Goal: Information Seeking & Learning: Check status

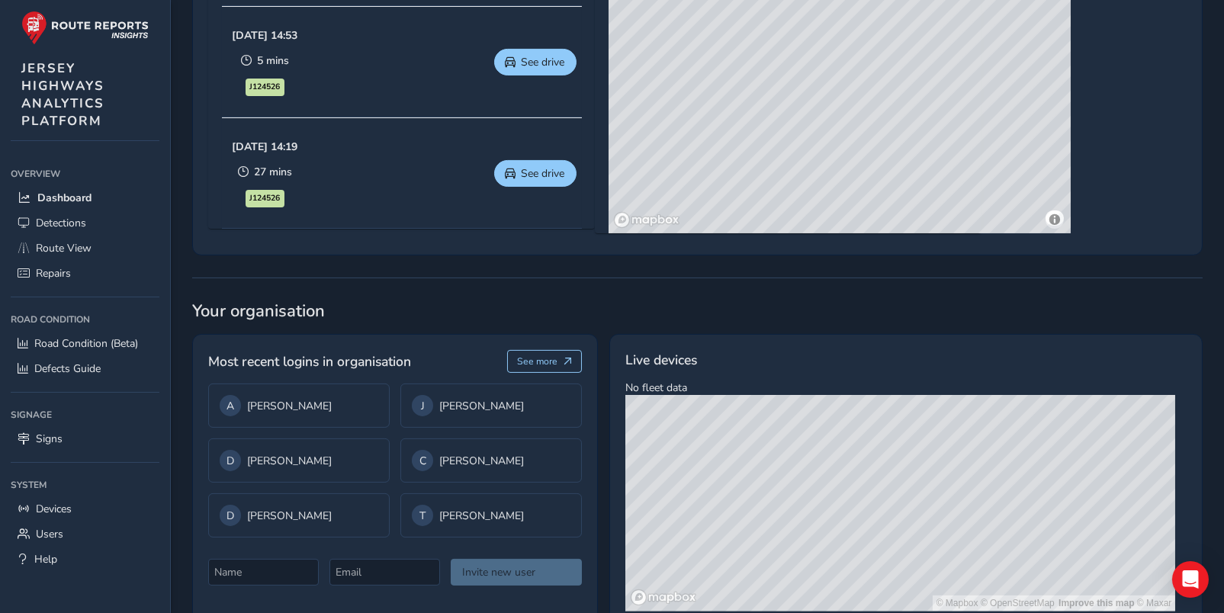
scroll to position [1009, 0]
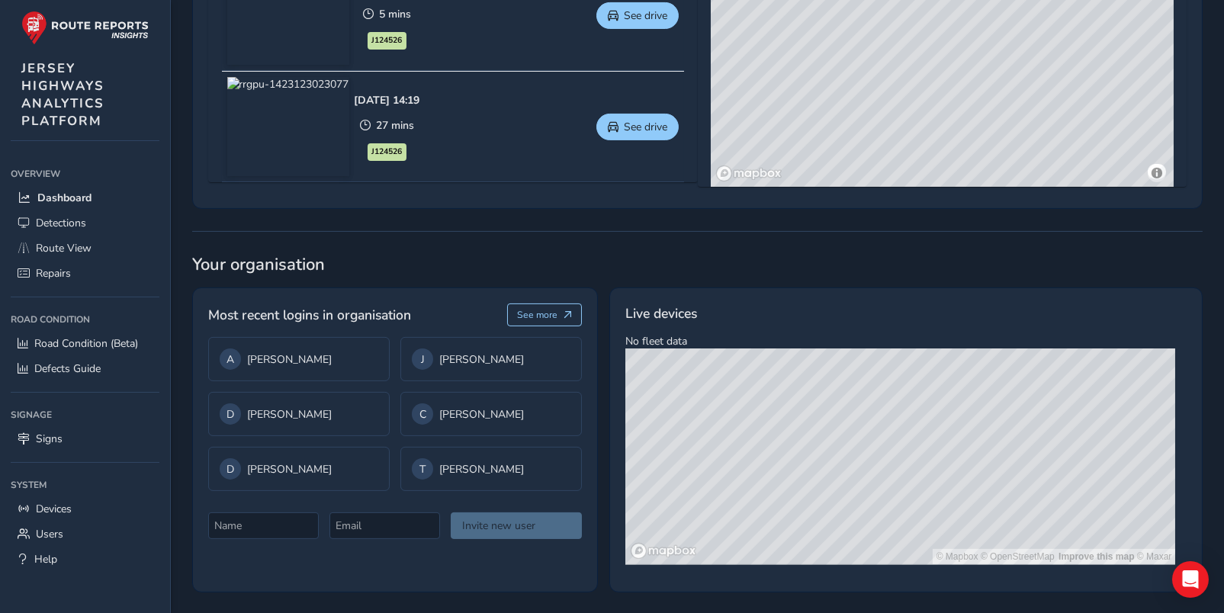
drag, startPoint x: 690, startPoint y: 410, endPoint x: 806, endPoint y: 404, distance: 116.1
click at [891, 415] on div "© Mapbox © OpenStreetMap Improve this map © Maxar" at bounding box center [901, 457] width 550 height 216
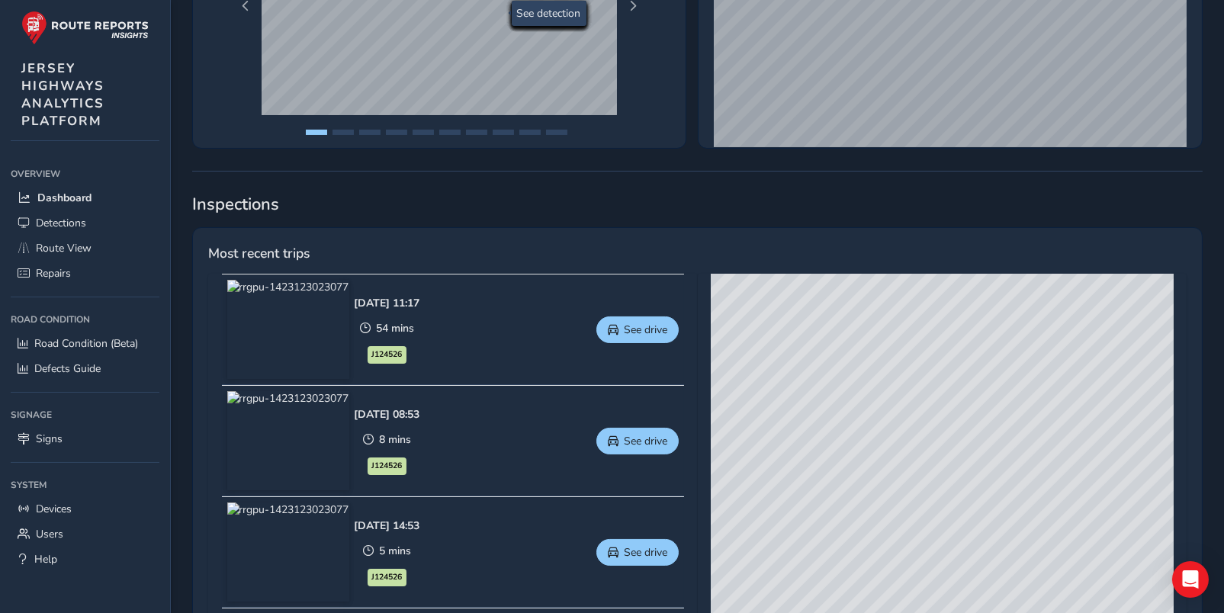
scroll to position [552, 0]
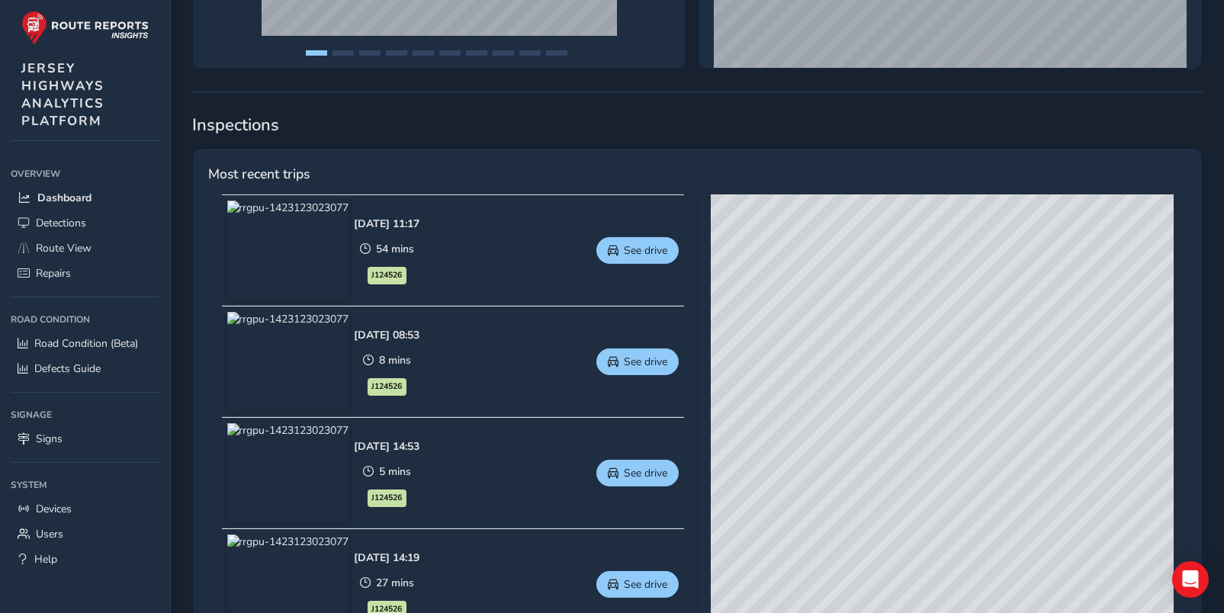
drag, startPoint x: 798, startPoint y: 325, endPoint x: 777, endPoint y: 288, distance: 43.1
click at [820, 274] on div "© Mapbox © OpenStreetMap Improve this map © Maxar" at bounding box center [942, 420] width 463 height 450
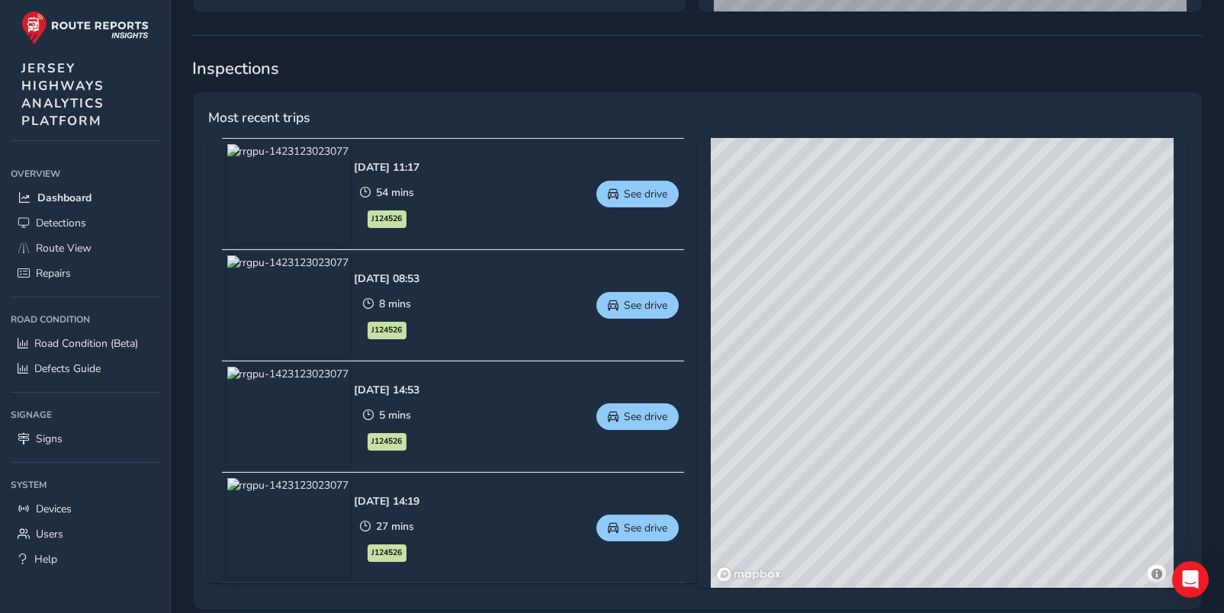
scroll to position [610, 0]
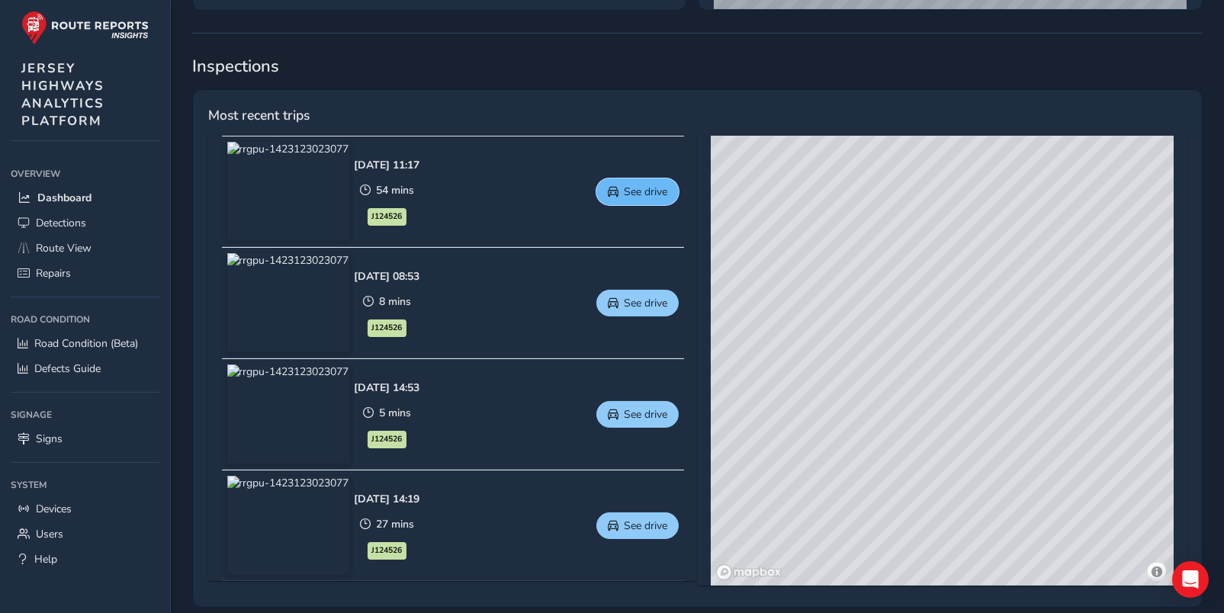
click at [644, 188] on span "See drive" at bounding box center [645, 192] width 43 height 14
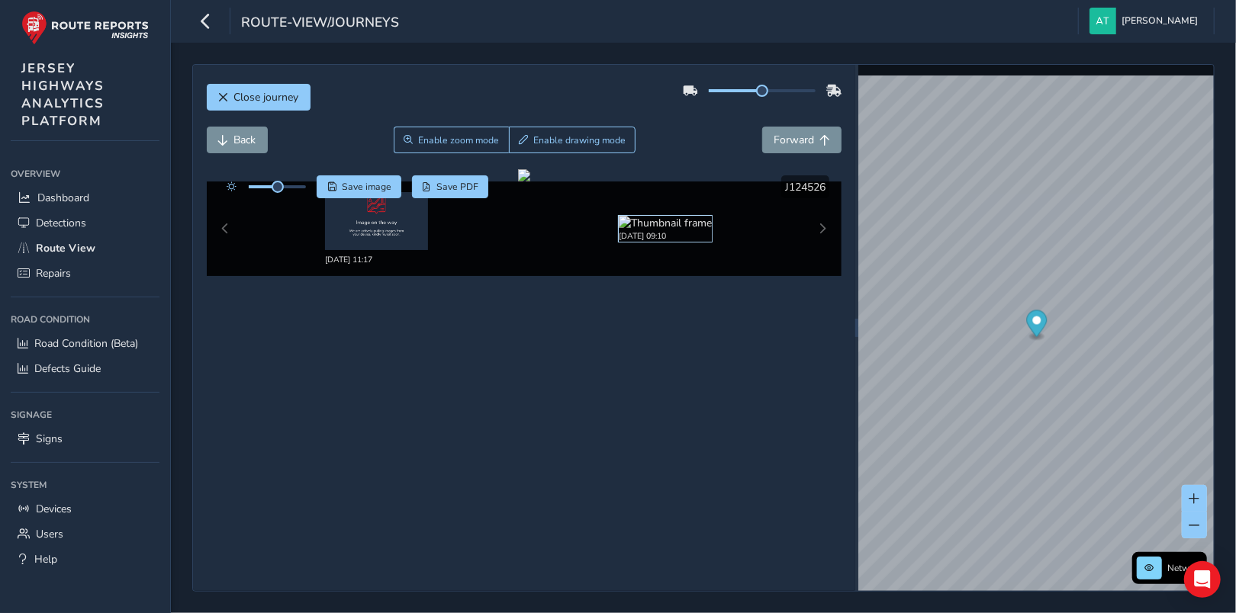
click at [651, 226] on img at bounding box center [665, 223] width 93 height 14
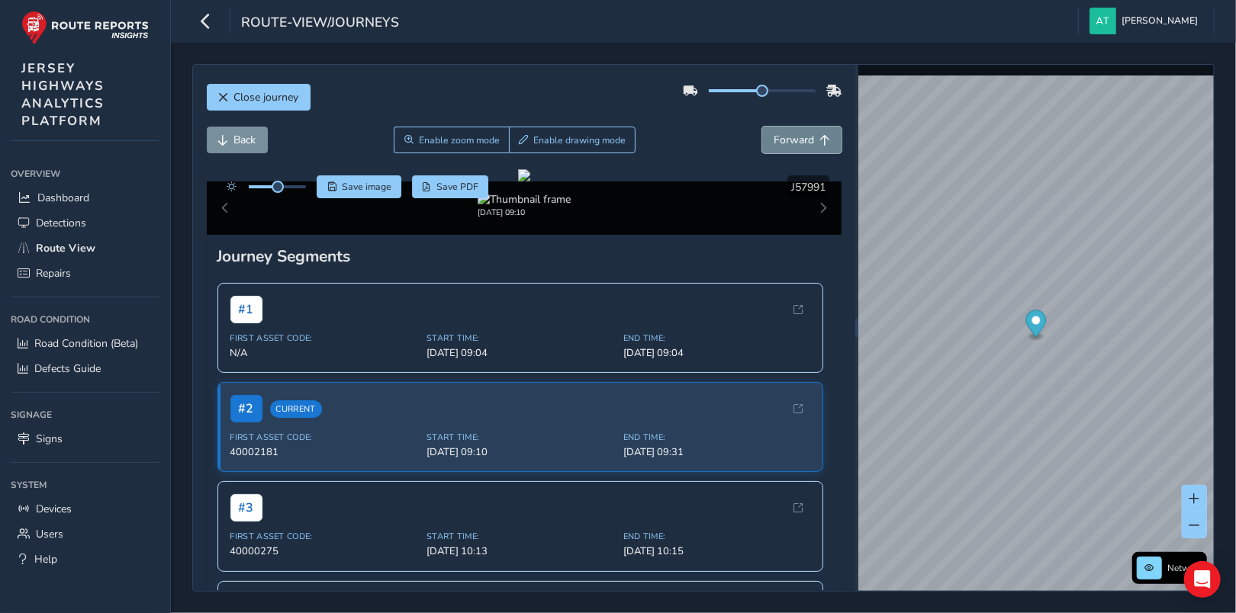
click at [789, 143] on span "Forward" at bounding box center [794, 140] width 40 height 14
click at [788, 143] on span "Forward" at bounding box center [794, 140] width 40 height 14
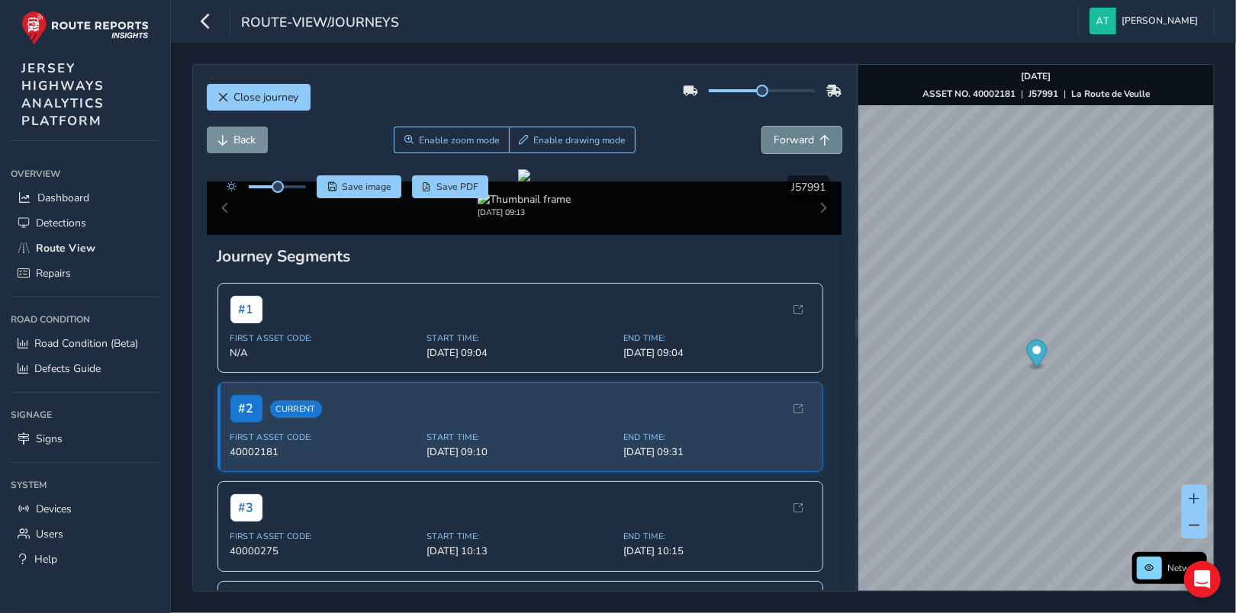
click at [788, 143] on span "Forward" at bounding box center [794, 140] width 40 height 14
click at [787, 139] on span "Forward" at bounding box center [794, 140] width 40 height 14
click at [787, 138] on span "Forward" at bounding box center [794, 140] width 40 height 14
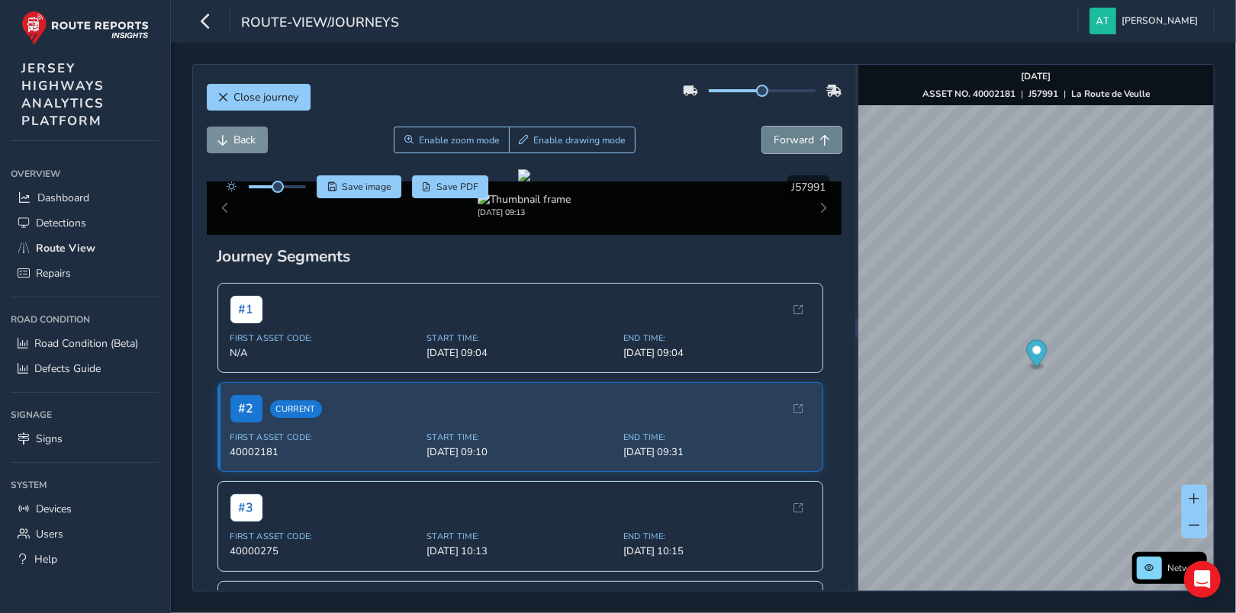
click at [787, 138] on span "Forward" at bounding box center [794, 140] width 40 height 14
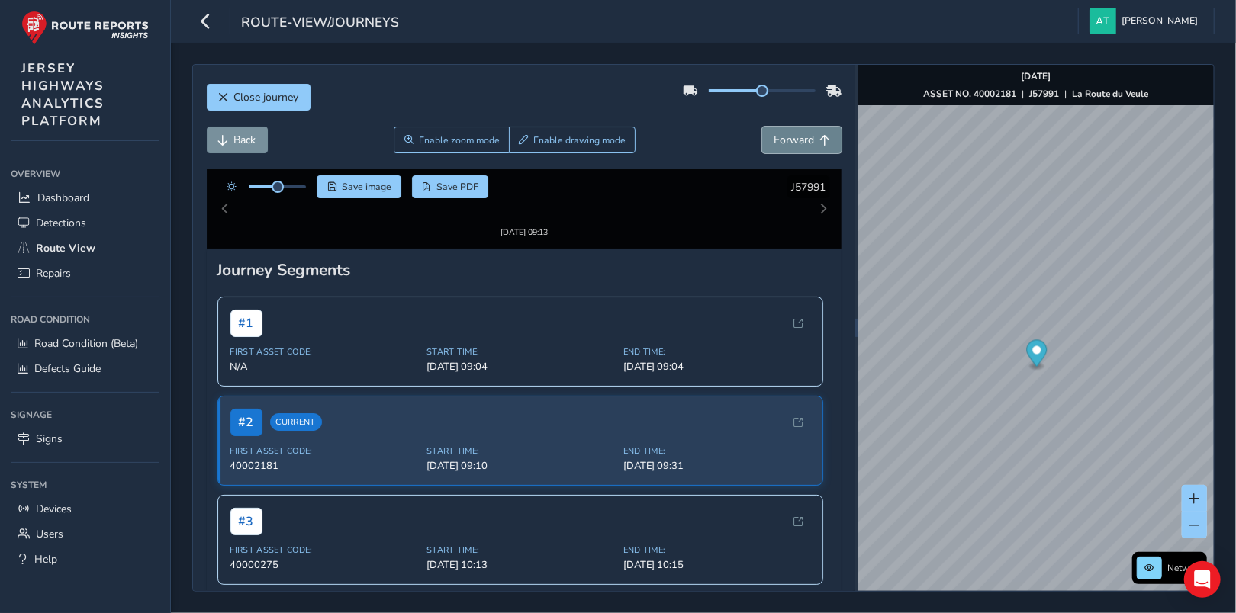
click at [798, 140] on span "Forward" at bounding box center [794, 140] width 40 height 14
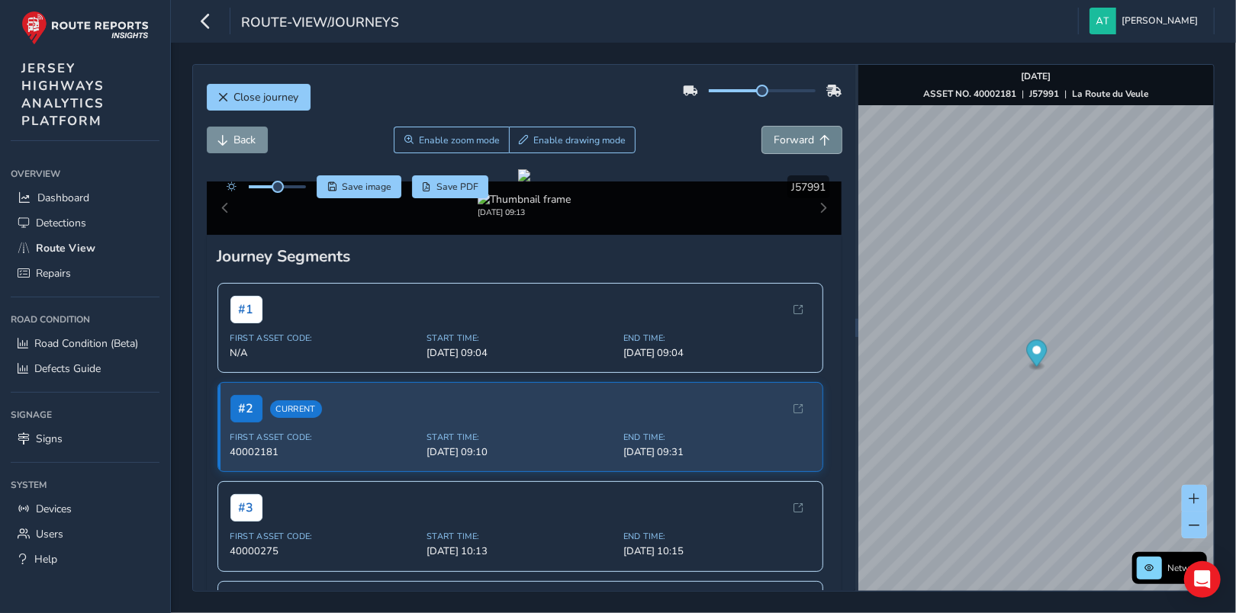
click at [798, 140] on span "Forward" at bounding box center [794, 140] width 40 height 14
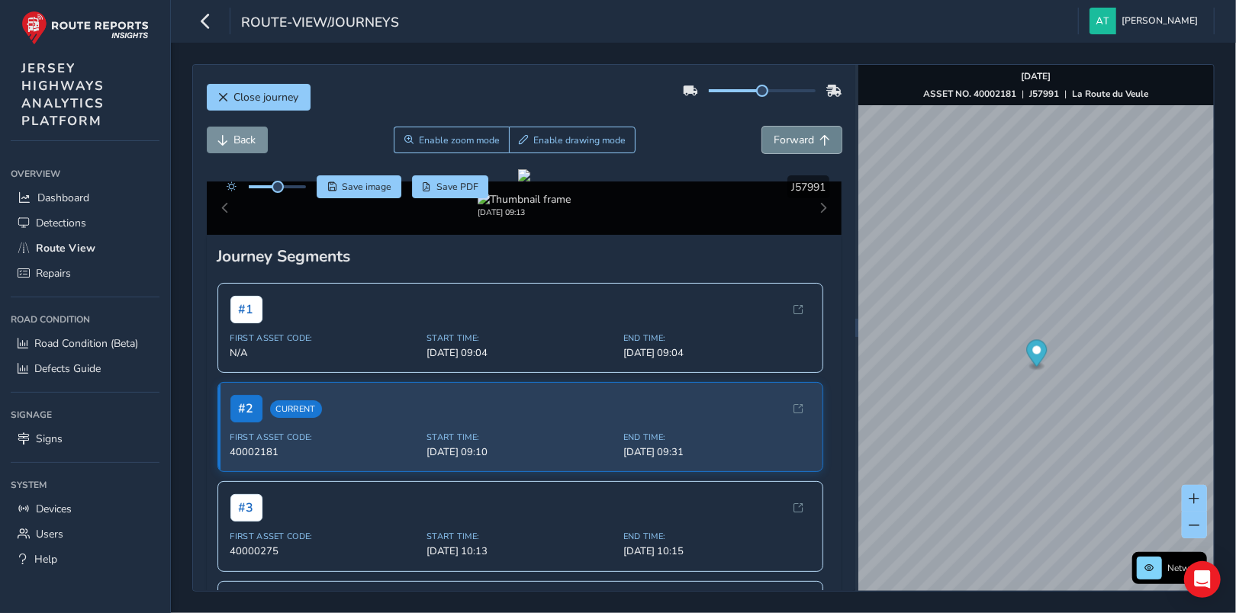
click at [798, 140] on span "Forward" at bounding box center [794, 140] width 40 height 14
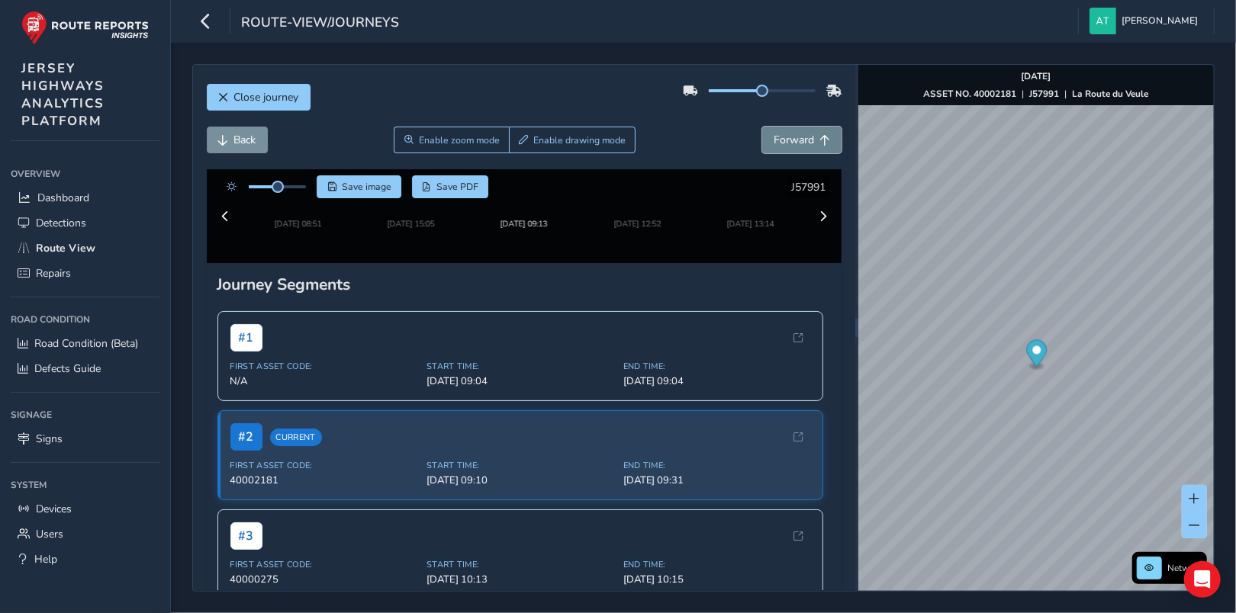
click at [819, 138] on span "Forward" at bounding box center [824, 140] width 11 height 11
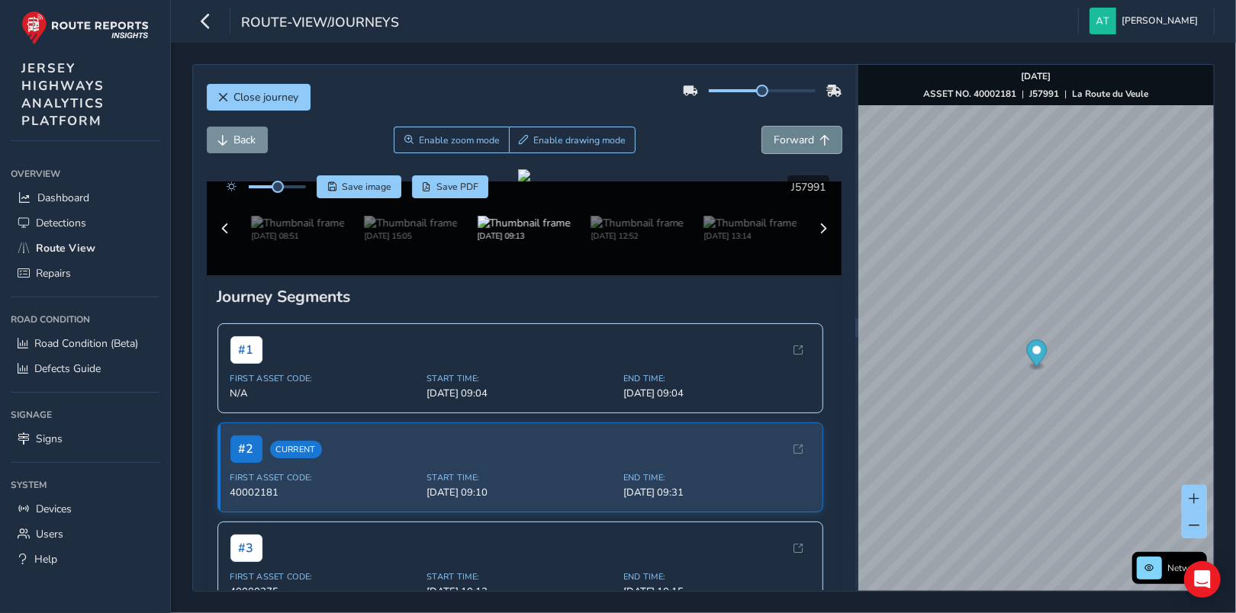
click at [819, 138] on span "Forward" at bounding box center [824, 140] width 11 height 11
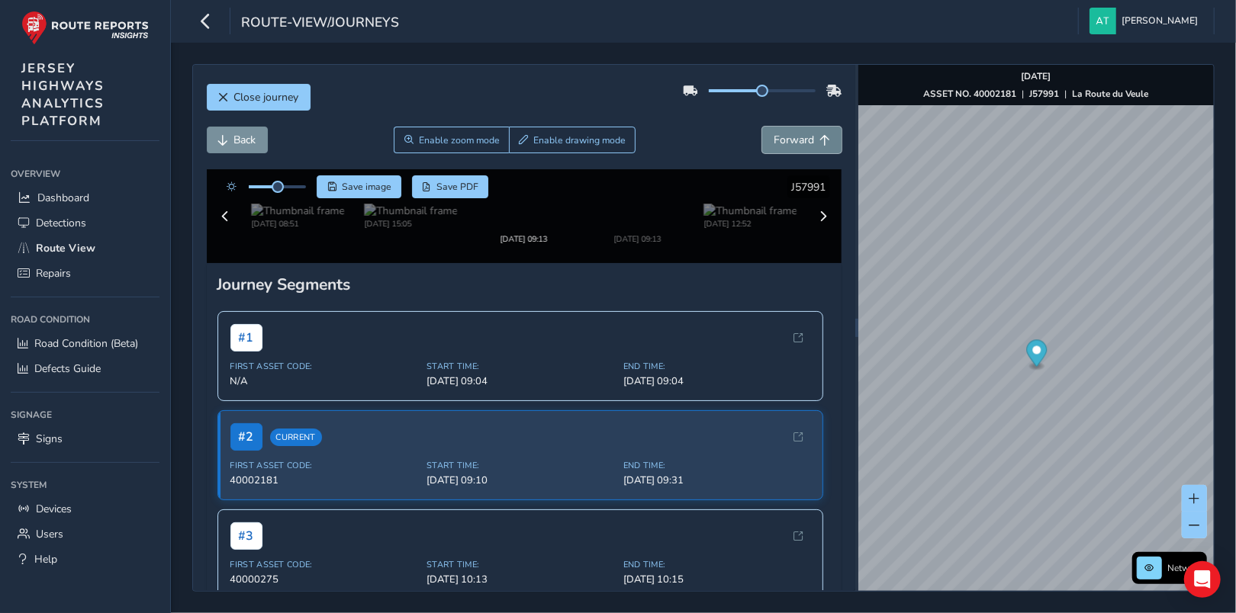
click at [819, 138] on span "Forward" at bounding box center [824, 140] width 11 height 11
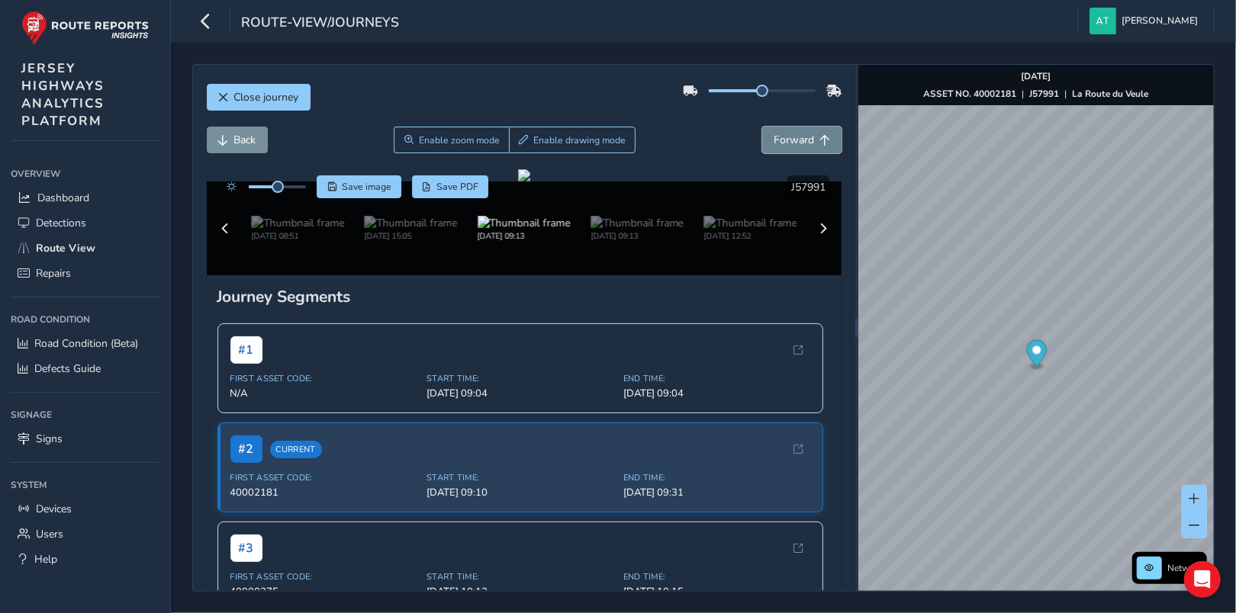
click at [819, 138] on span "Forward" at bounding box center [824, 140] width 11 height 11
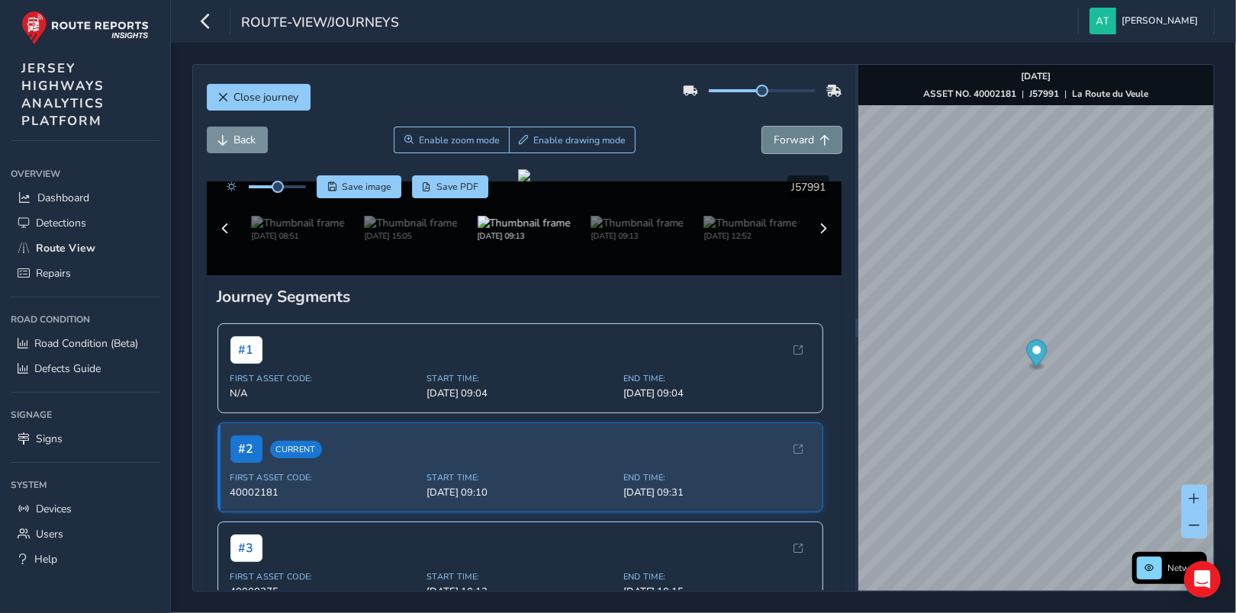
click at [819, 138] on span "Forward" at bounding box center [824, 140] width 11 height 11
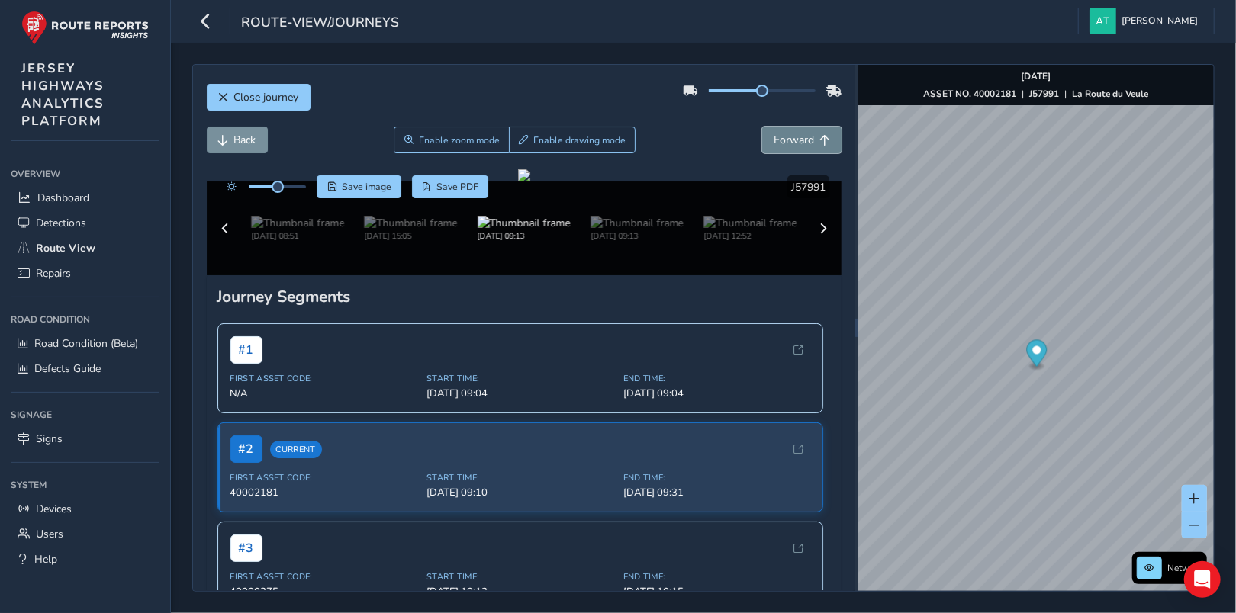
click at [819, 138] on span "Forward" at bounding box center [824, 140] width 11 height 11
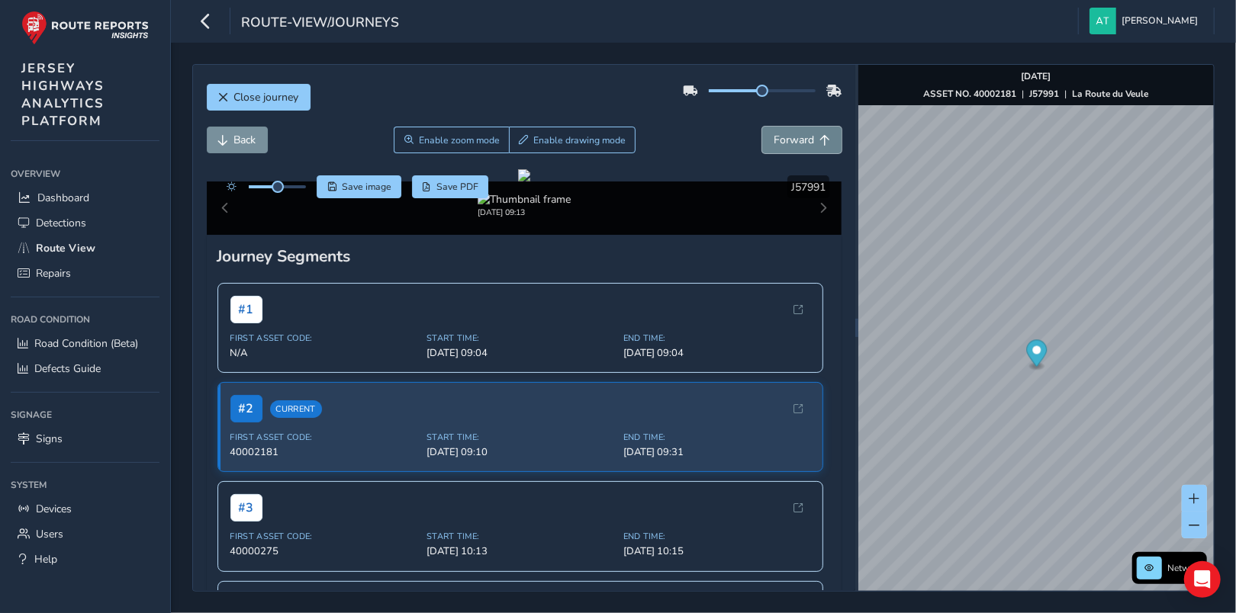
click at [819, 135] on span "Forward" at bounding box center [824, 140] width 11 height 11
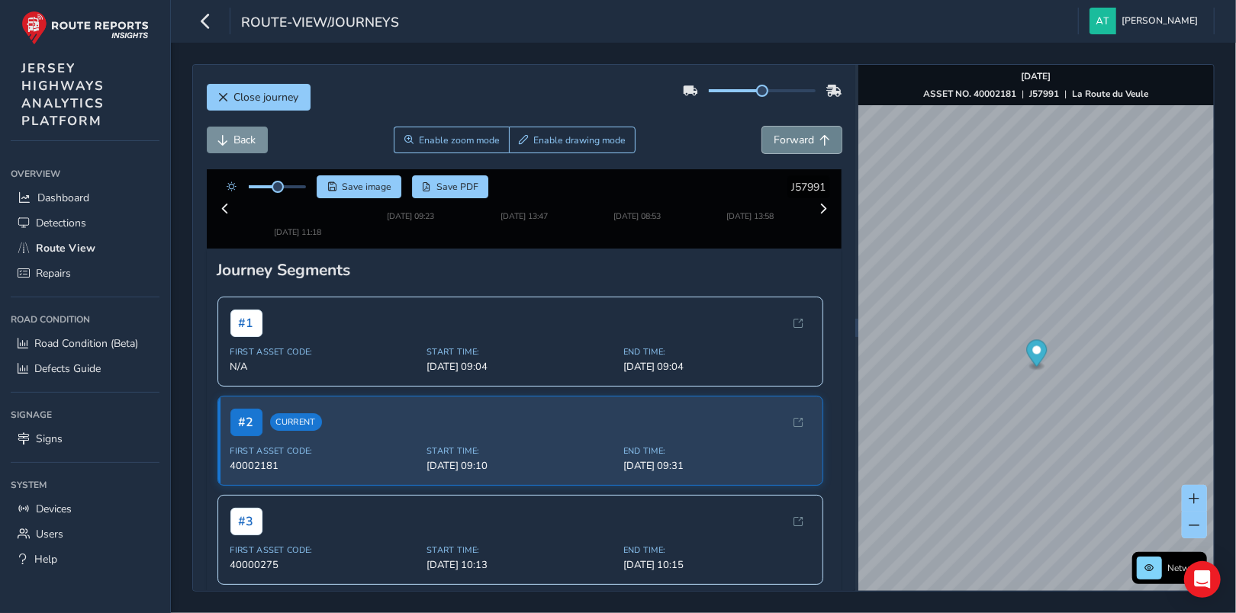
click at [802, 140] on span "Forward" at bounding box center [794, 140] width 40 height 14
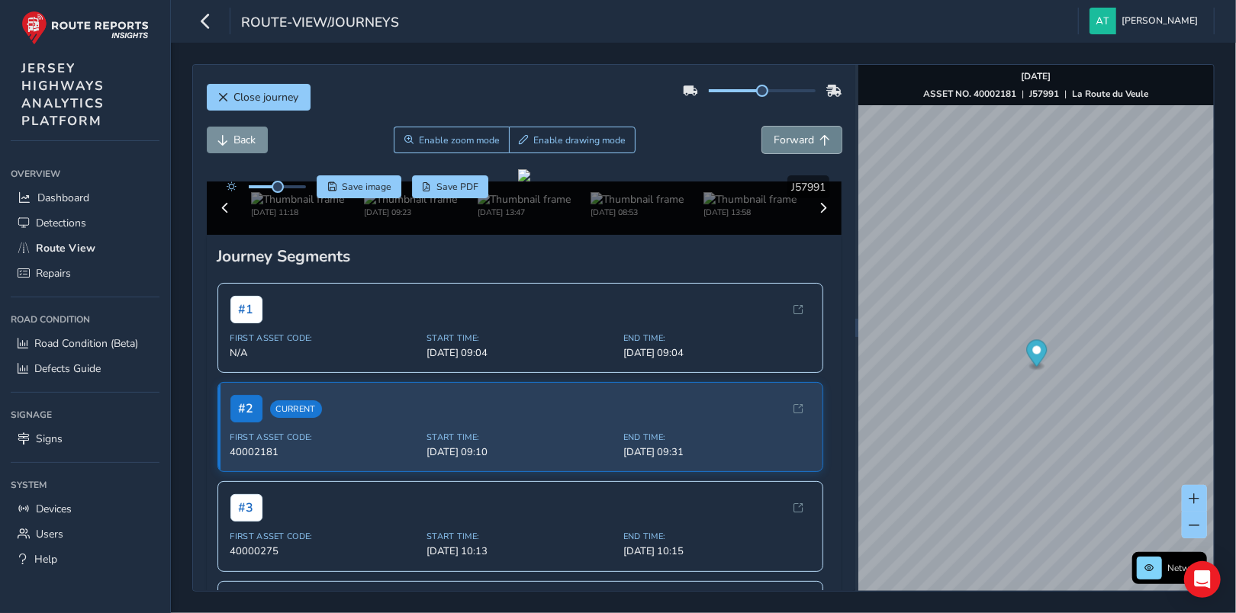
click at [802, 140] on span "Forward" at bounding box center [794, 140] width 40 height 14
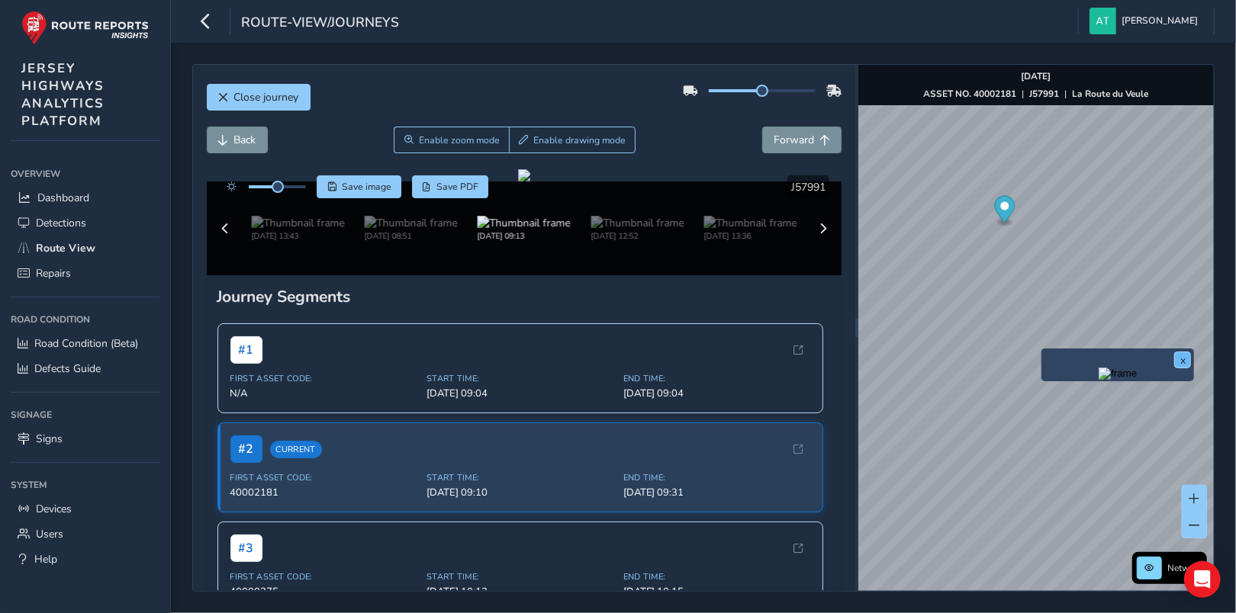
click at [1183, 357] on button "x" at bounding box center [1182, 359] width 15 height 15
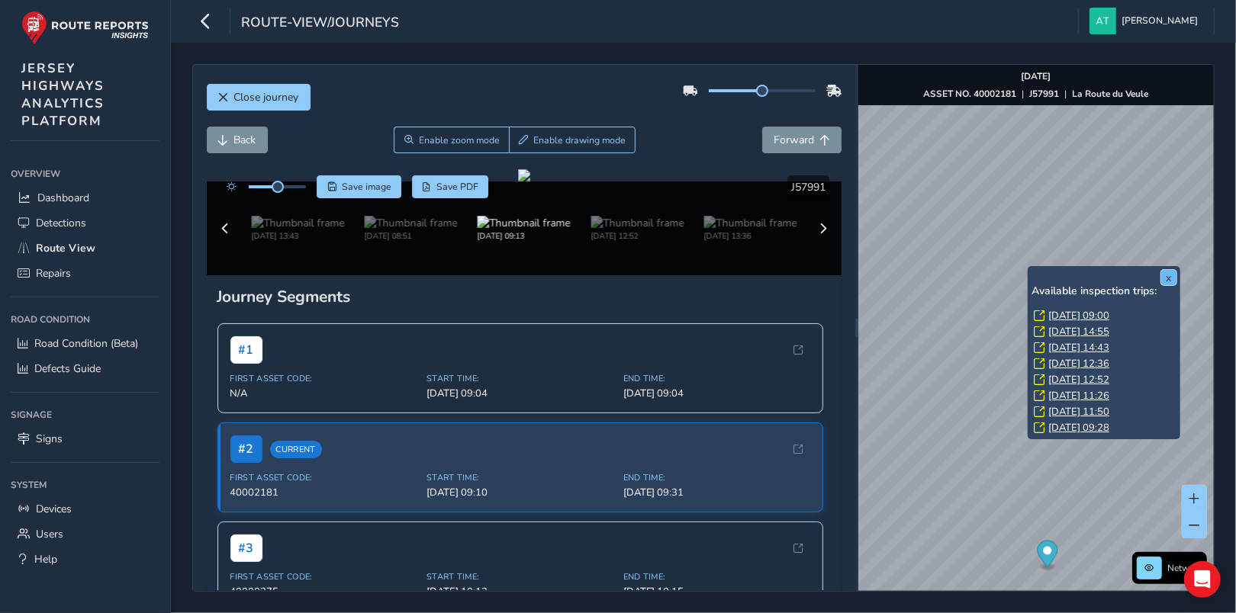
click at [1170, 275] on button "x" at bounding box center [1168, 277] width 15 height 15
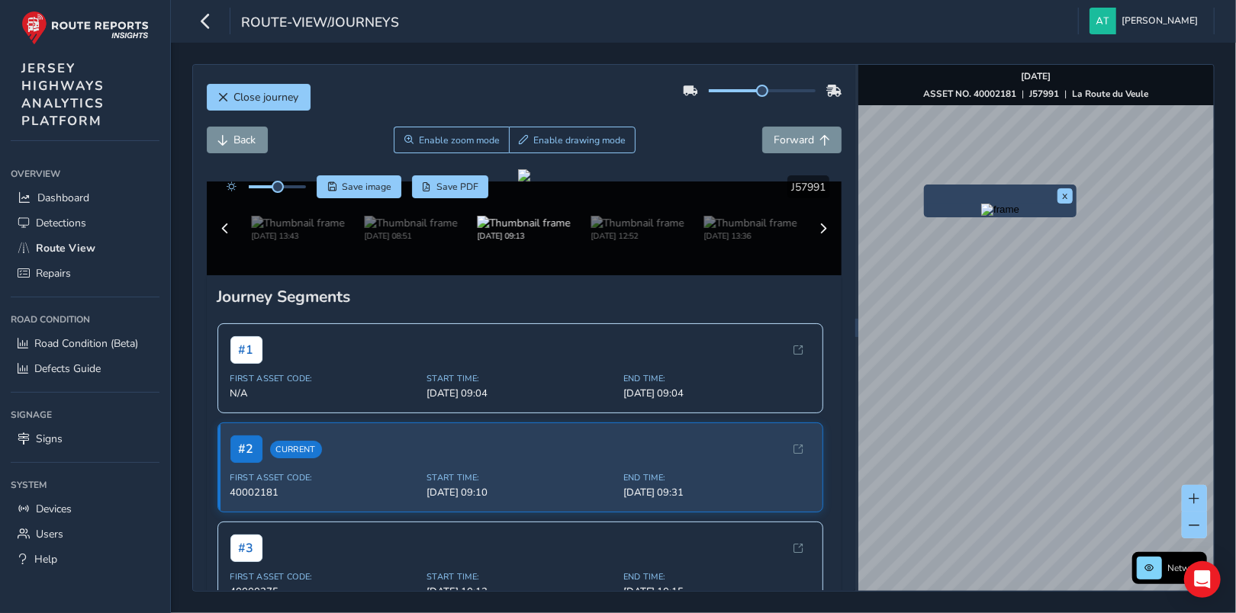
click at [925, 186] on div "x" at bounding box center [1000, 201] width 153 height 33
click at [783, 136] on span "Forward" at bounding box center [794, 140] width 40 height 14
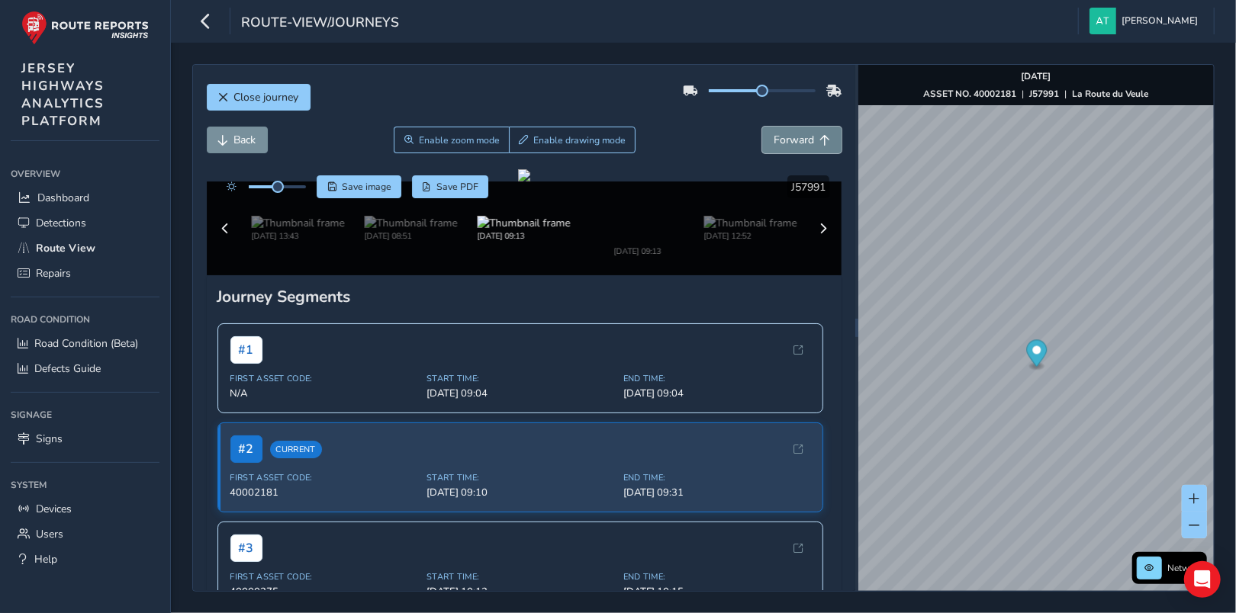
click at [783, 136] on span "Forward" at bounding box center [794, 140] width 40 height 14
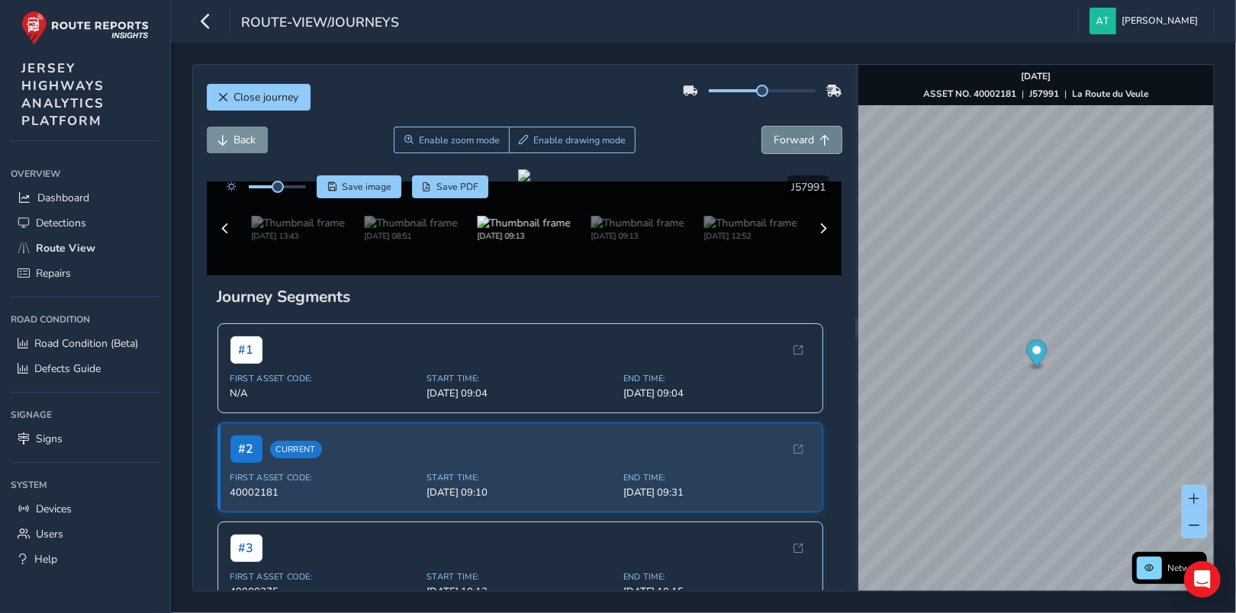
click at [783, 136] on span "Forward" at bounding box center [794, 140] width 40 height 14
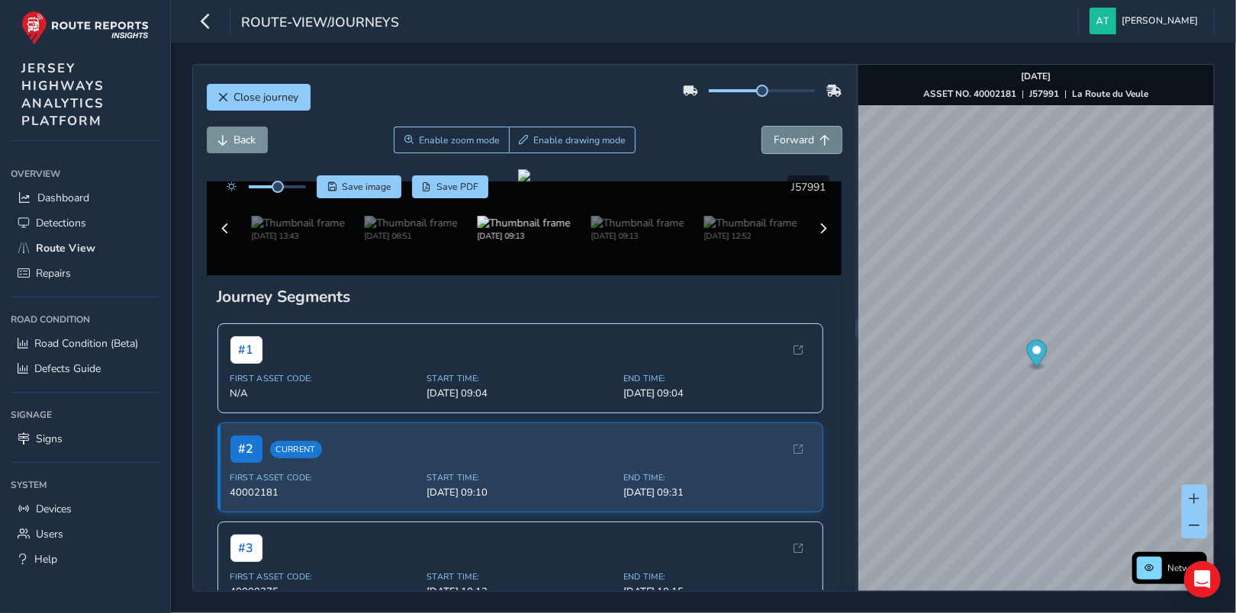
click at [783, 136] on span "Forward" at bounding box center [794, 140] width 40 height 14
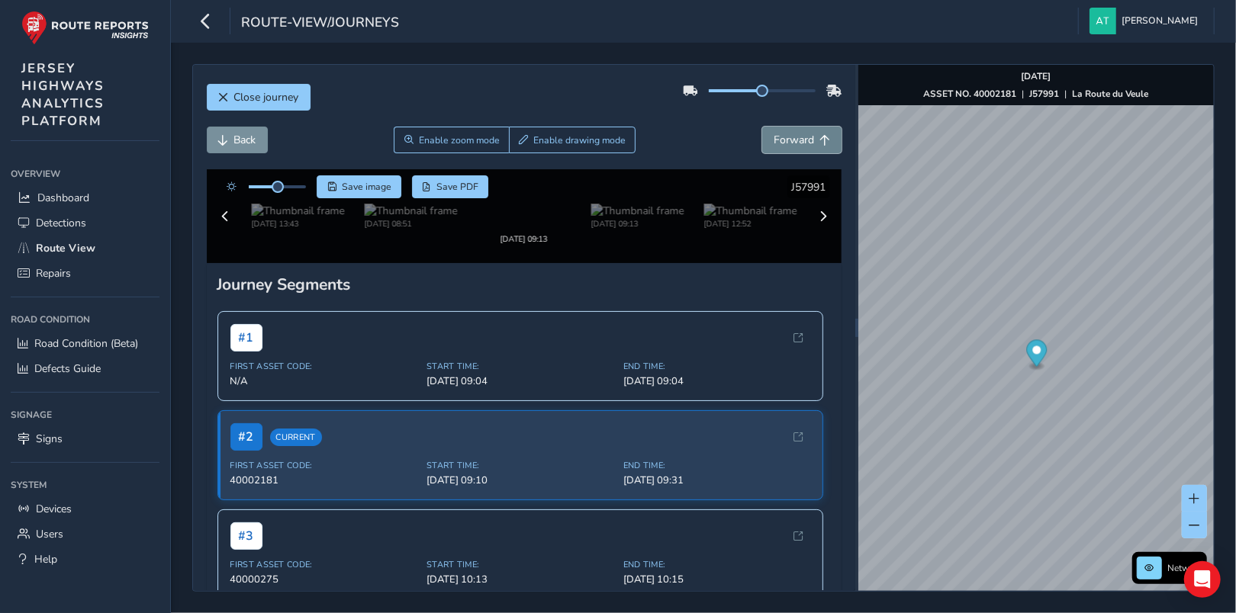
click at [783, 136] on span "Forward" at bounding box center [794, 140] width 40 height 14
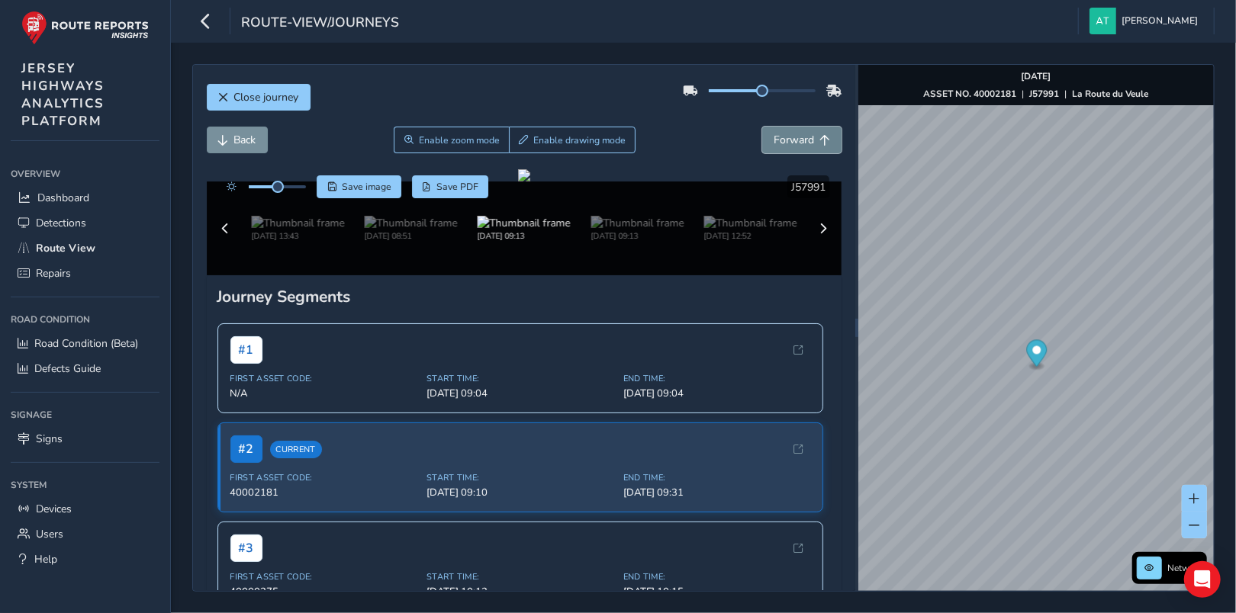
click at [783, 136] on span "Forward" at bounding box center [794, 140] width 40 height 14
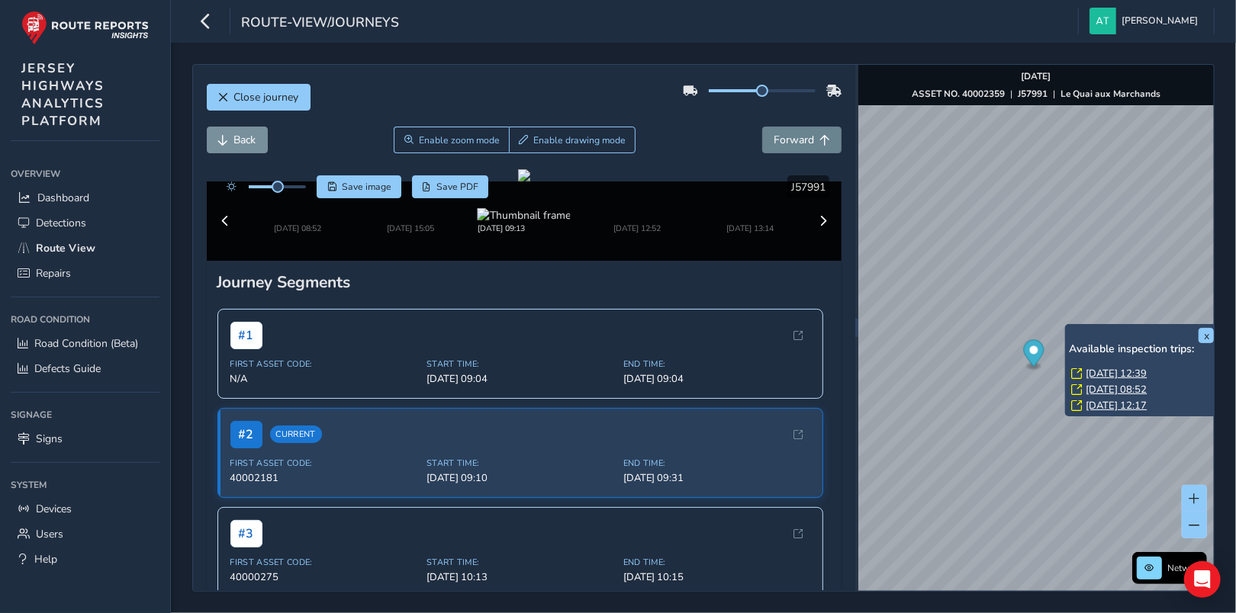
click at [1067, 326] on div "x Available inspection trips: Thu, 11 Sep, 12:39 Thu, 11 Sep, 08:52 Tue, 9 Sep,…" at bounding box center [1141, 370] width 153 height 92
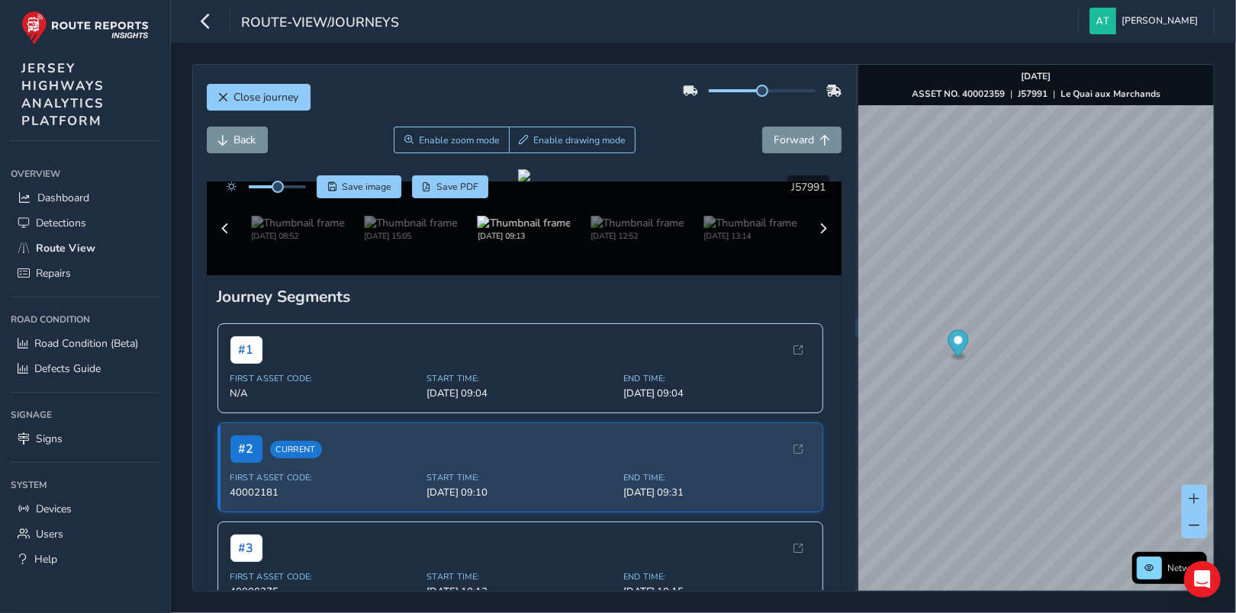
click at [1028, 436] on div "Network Sep 18 2025 ASSET NO. 40002359 | J57991 | Le Quai aux Marchands © Mapbo…" at bounding box center [1036, 328] width 356 height 526
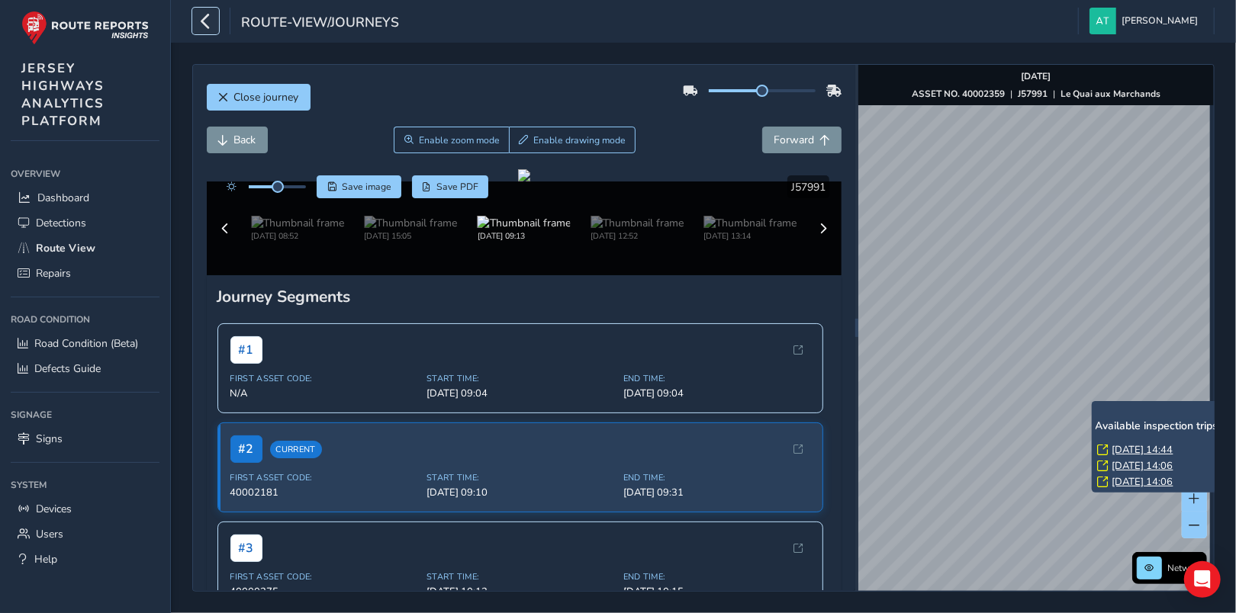
click at [205, 17] on icon "button" at bounding box center [206, 21] width 16 height 27
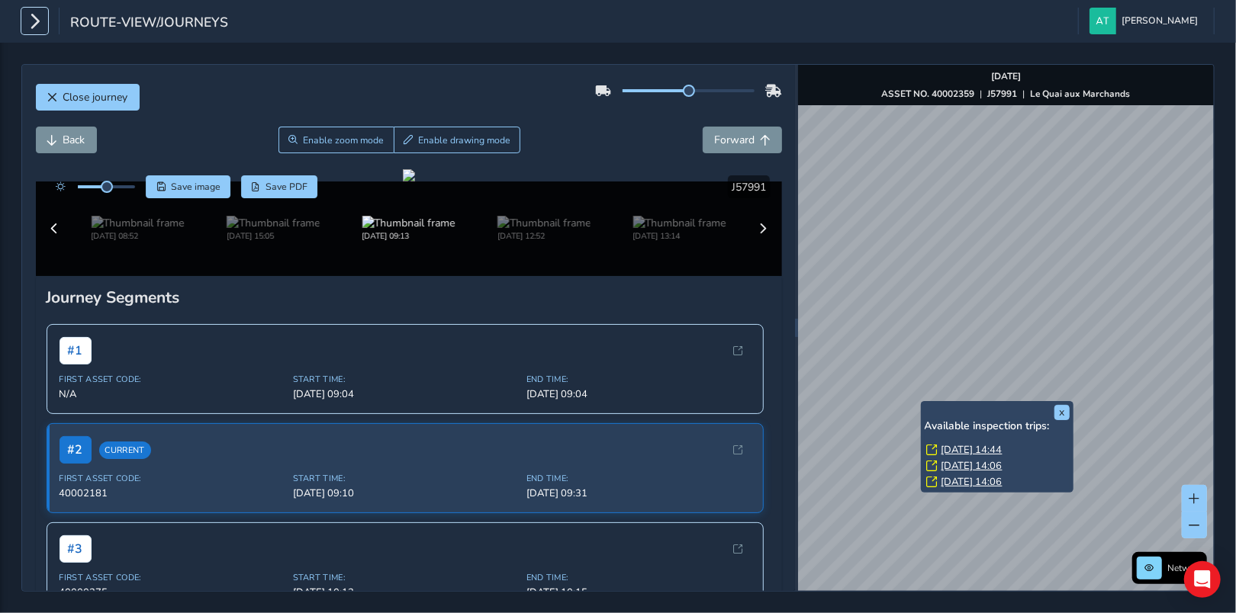
click at [39, 15] on icon "button" at bounding box center [35, 21] width 16 height 27
click at [35, 16] on icon "button" at bounding box center [35, 21] width 16 height 27
